Goal: Navigation & Orientation: Understand site structure

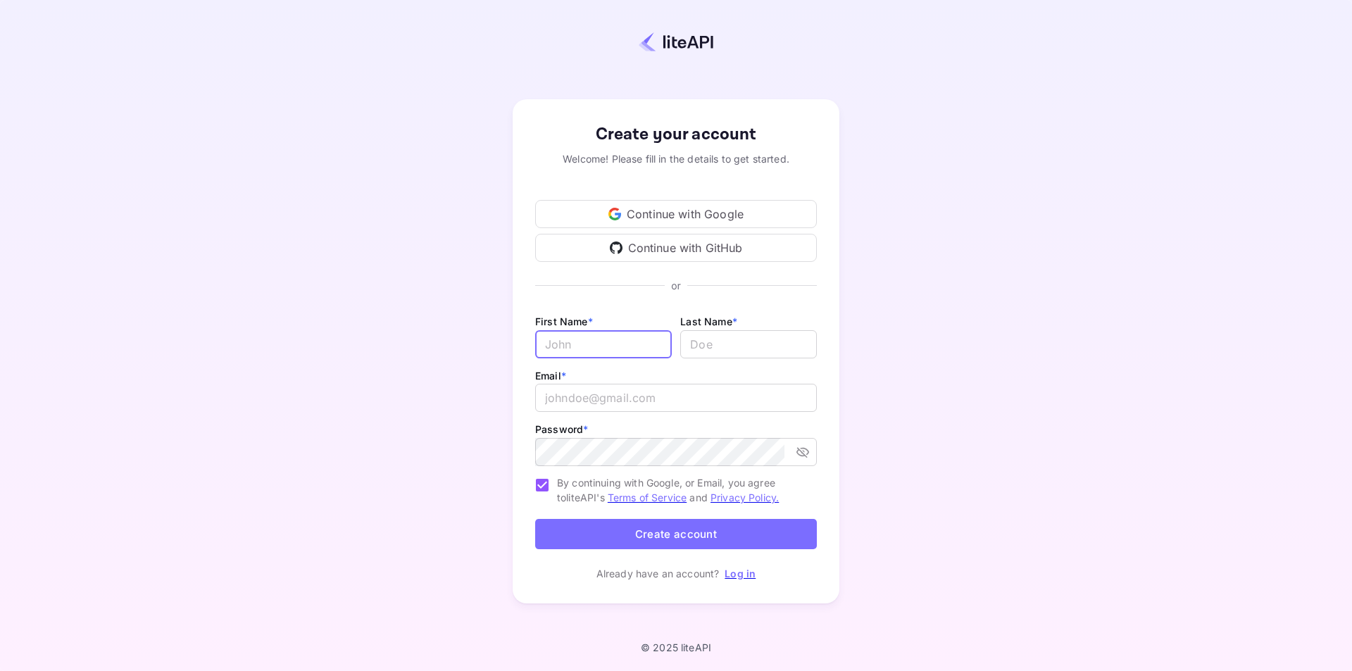
click at [606, 345] on input "Email *" at bounding box center [603, 344] width 137 height 28
click at [774, 340] on input "lastName" at bounding box center [748, 344] width 137 height 28
click at [617, 343] on input "Email *" at bounding box center [603, 344] width 137 height 28
click at [606, 337] on input "Email *" at bounding box center [603, 344] width 137 height 28
click at [683, 208] on div "Continue with Google" at bounding box center [676, 214] width 282 height 28
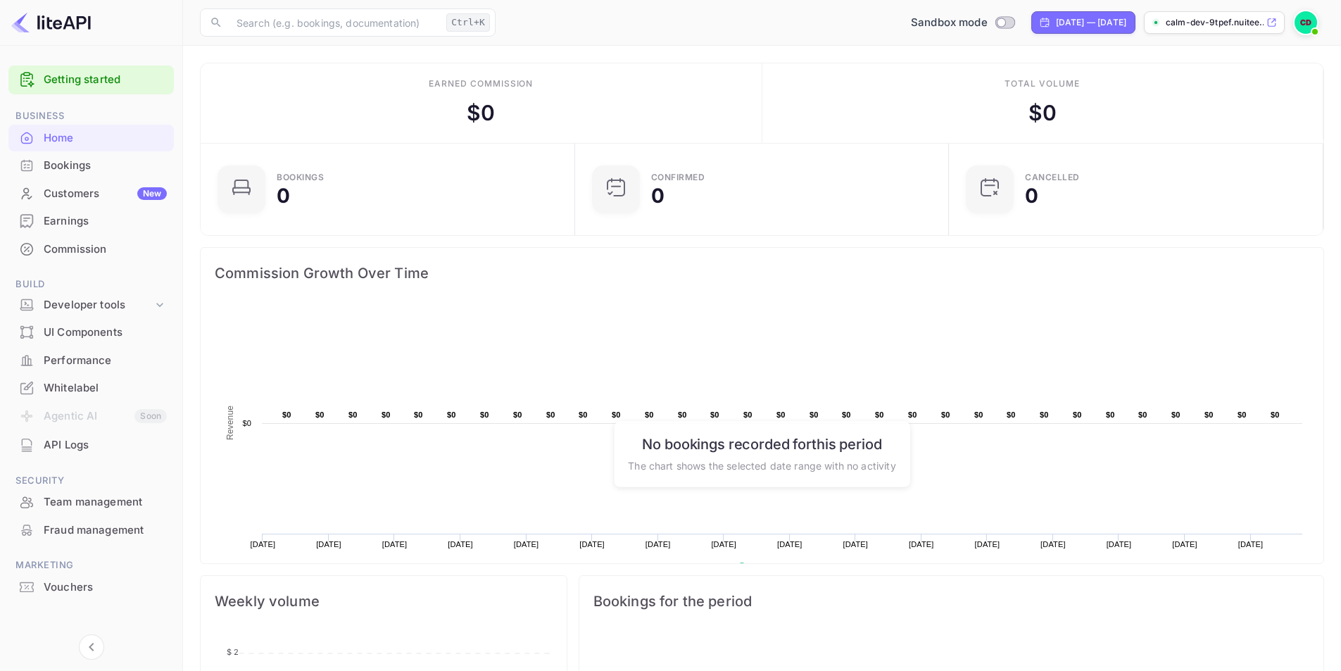
click at [130, 164] on div "Bookings" at bounding box center [105, 166] width 123 height 16
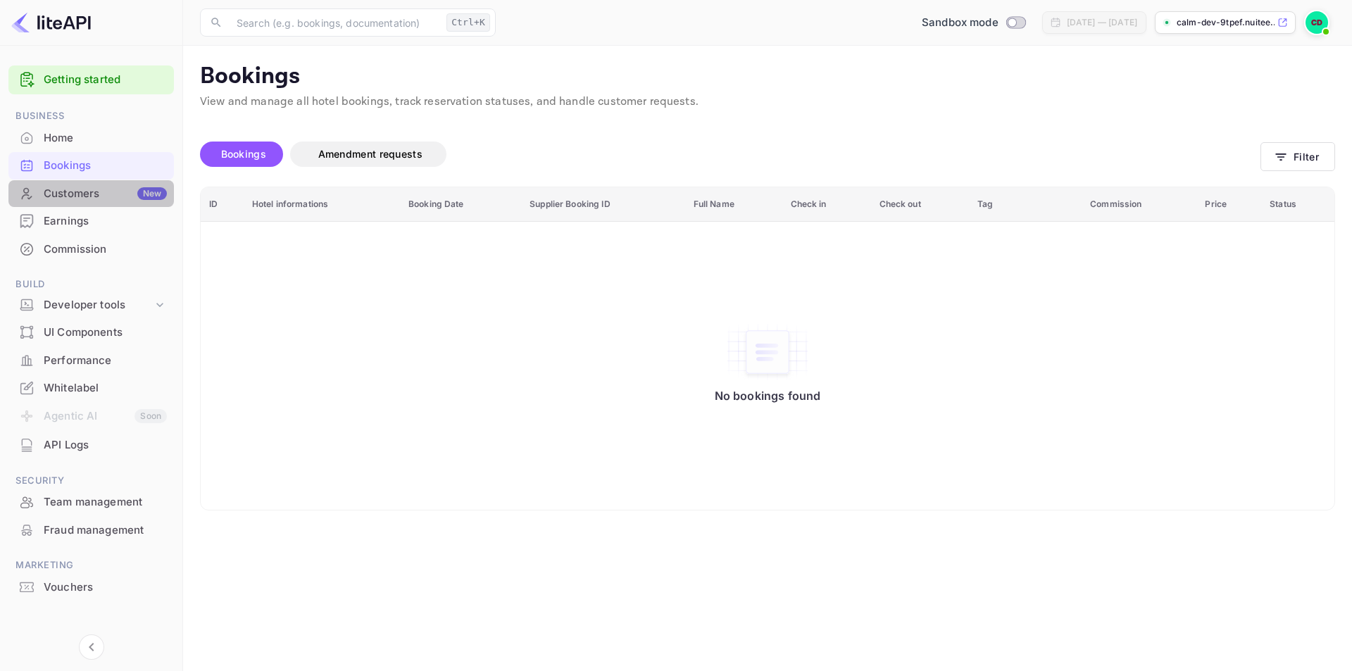
click at [95, 187] on div "Customers New" at bounding box center [105, 194] width 123 height 16
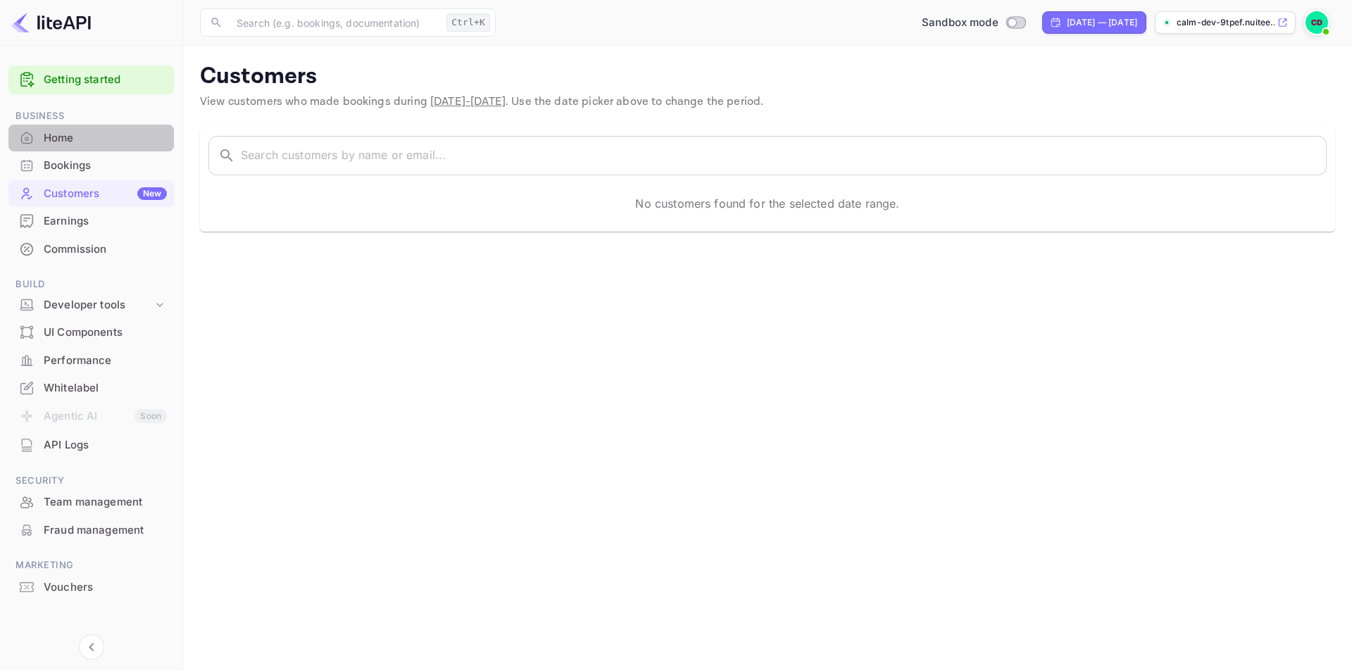
click at [74, 142] on div "Home" at bounding box center [105, 138] width 123 height 16
